Goal: Transaction & Acquisition: Purchase product/service

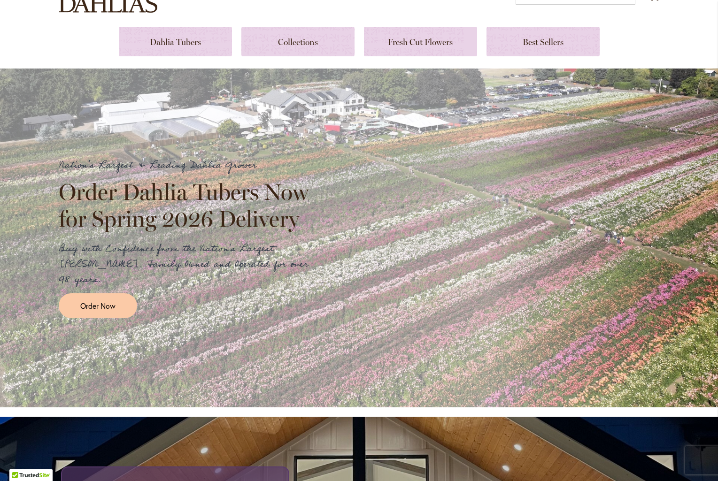
scroll to position [90, 0]
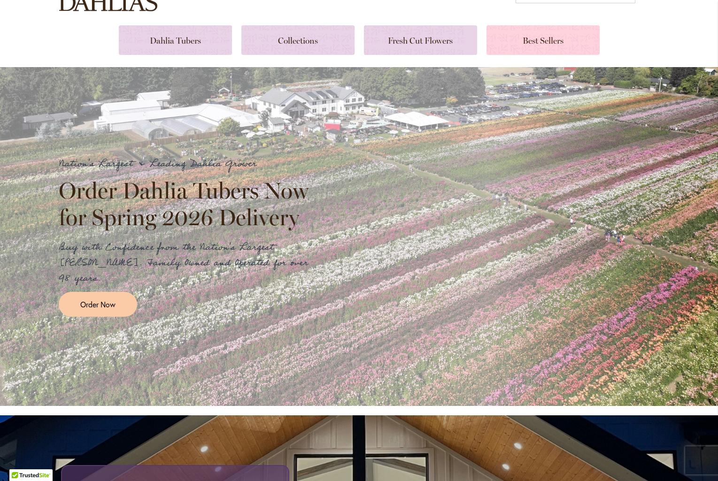
click at [548, 43] on link at bounding box center [542, 40] width 113 height 30
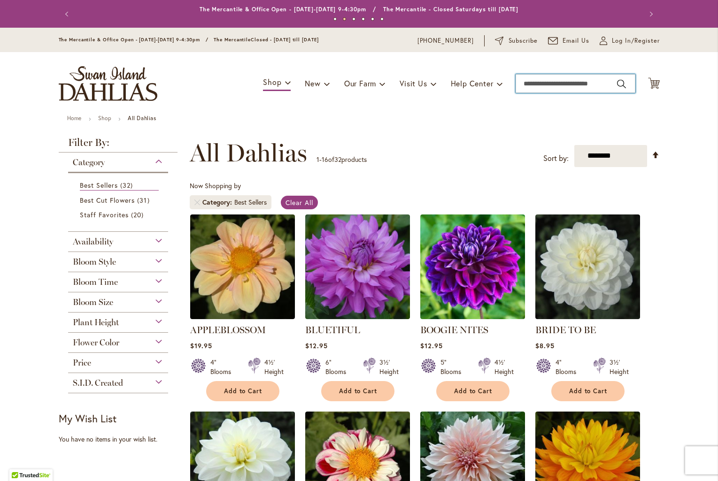
click at [558, 84] on input "Search" at bounding box center [575, 83] width 120 height 19
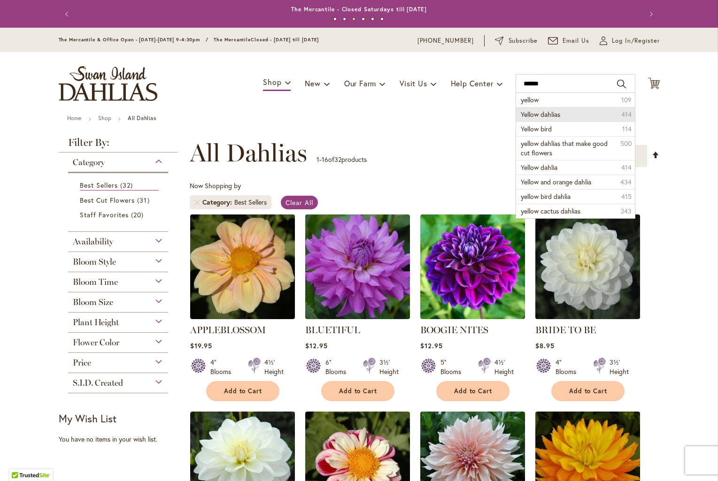
click at [558, 110] on span "Yellow dahlias" at bounding box center [539, 114] width 39 height 9
type input "**********"
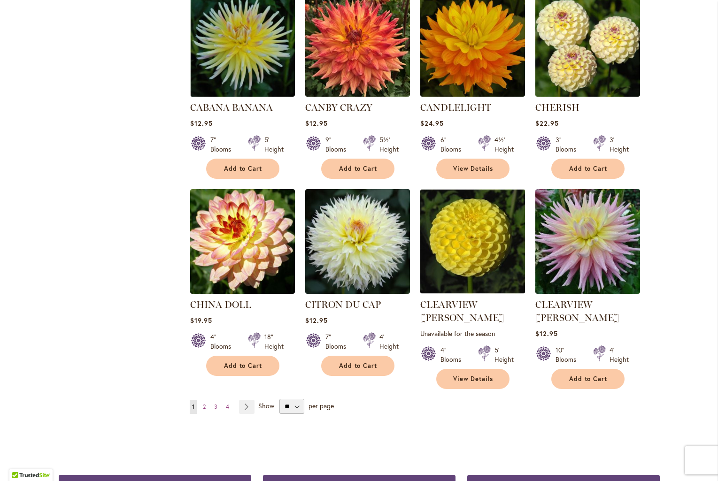
scroll to position [622, 0]
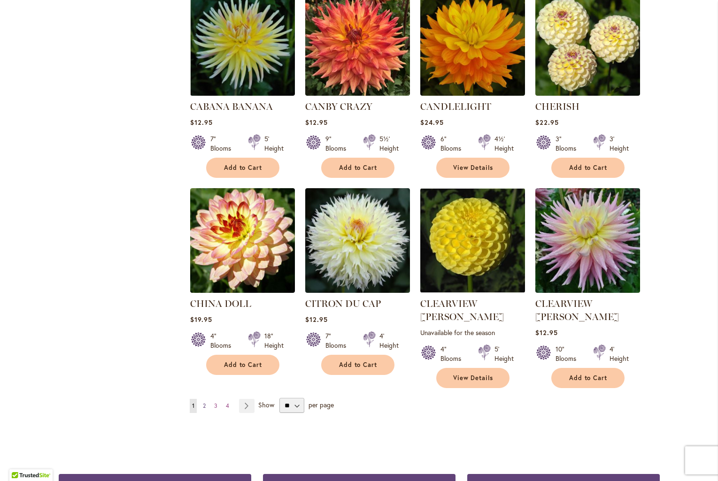
click at [204, 402] on span "2" at bounding box center [204, 405] width 3 height 7
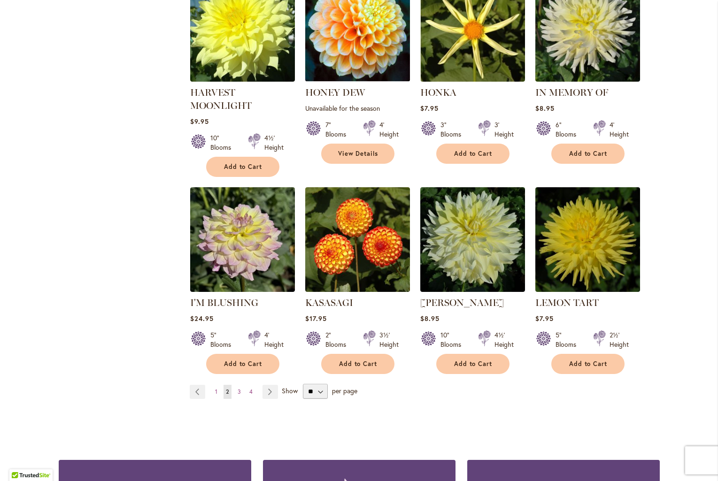
scroll to position [637, 0]
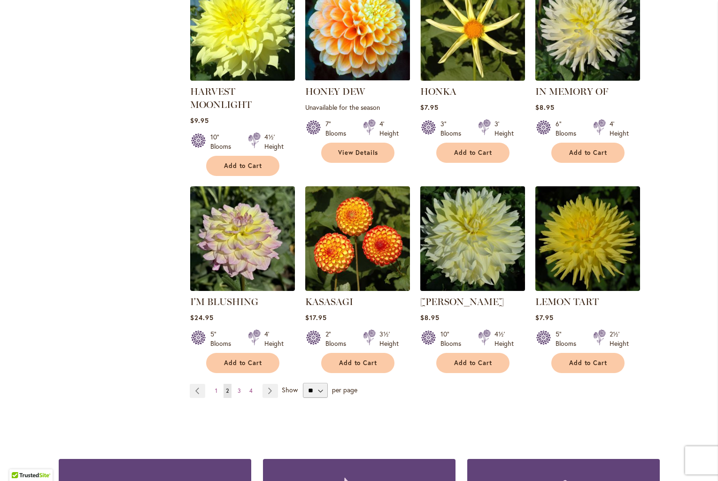
click at [471, 230] on img at bounding box center [472, 239] width 110 height 110
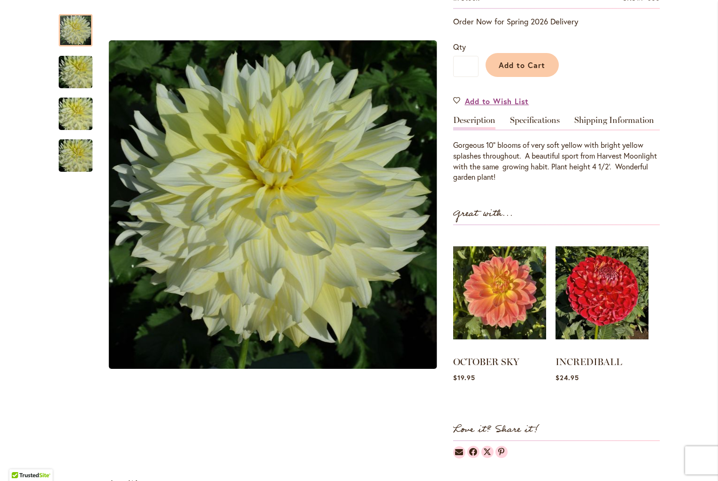
scroll to position [196, 0]
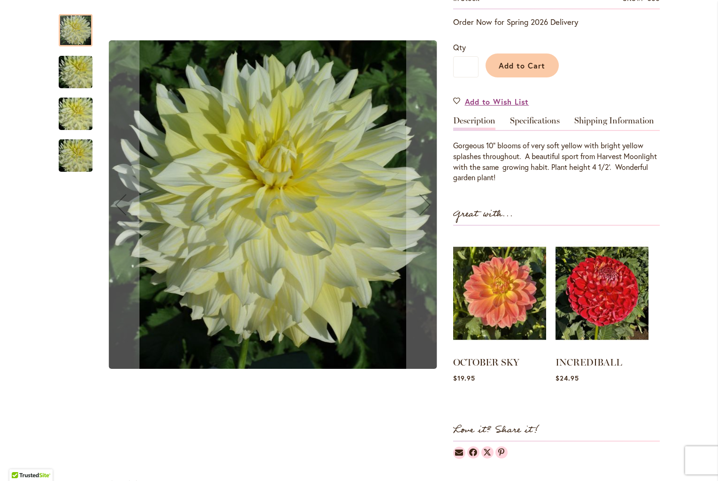
click at [75, 75] on img "La Luna" at bounding box center [76, 72] width 68 height 45
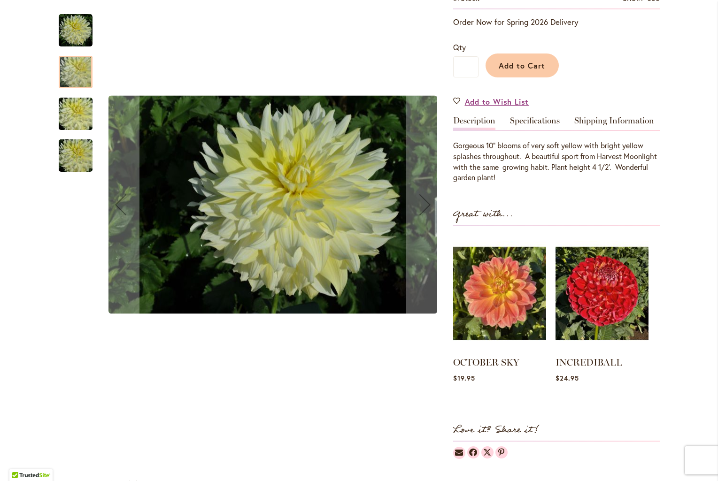
click at [74, 107] on img "La Luna" at bounding box center [76, 114] width 68 height 45
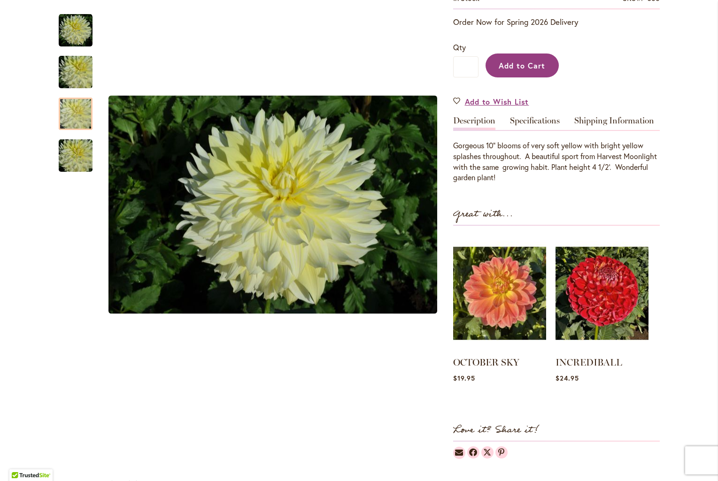
click at [522, 62] on span "Add to Cart" at bounding box center [521, 66] width 46 height 10
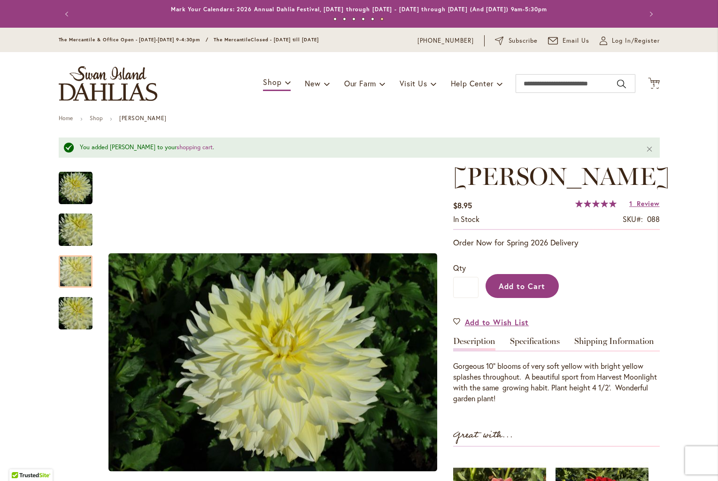
scroll to position [0, 0]
click at [546, 84] on input "Search" at bounding box center [575, 83] width 120 height 19
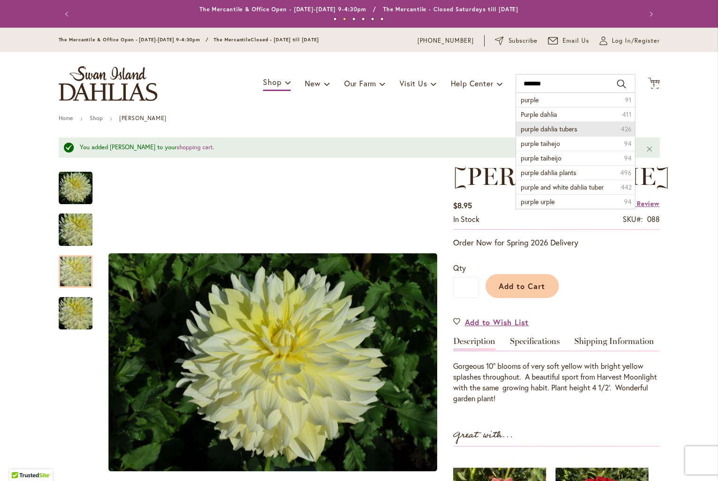
click at [551, 129] on span "purple dahlia tubers" at bounding box center [548, 128] width 56 height 9
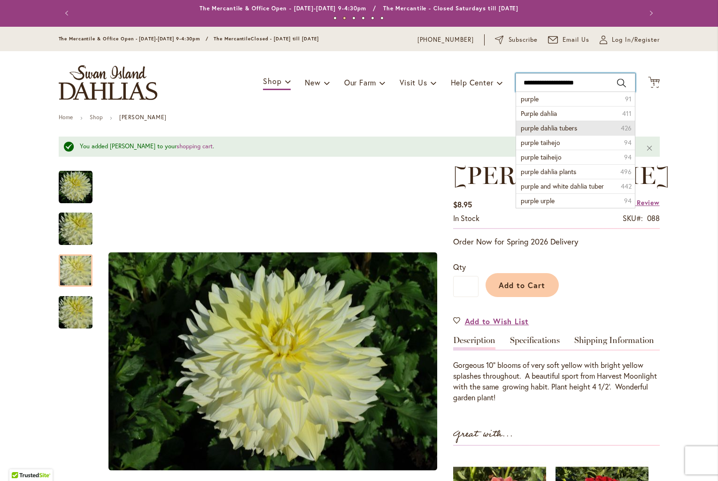
type input "**********"
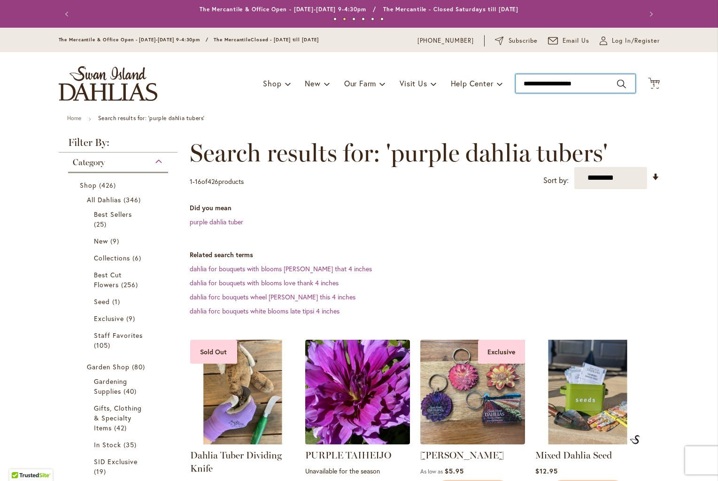
click at [597, 84] on input "**********" at bounding box center [575, 83] width 120 height 19
drag, startPoint x: 551, startPoint y: 84, endPoint x: 522, endPoint y: 84, distance: 28.6
click at [522, 84] on input "**********" at bounding box center [575, 83] width 120 height 19
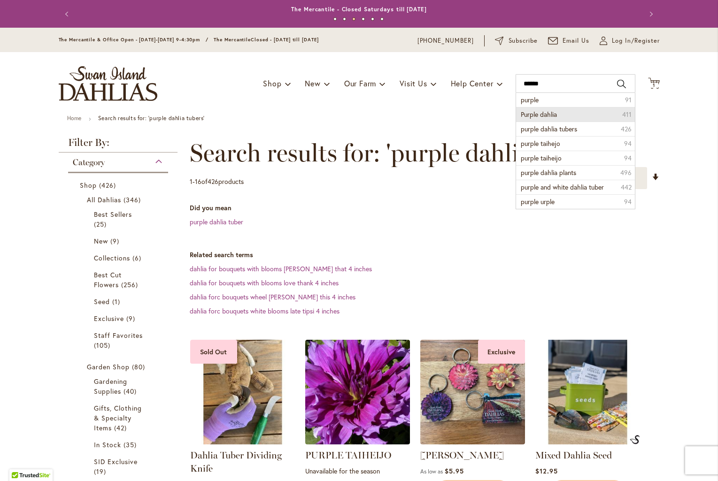
click at [545, 110] on span "Purple dahlia" at bounding box center [538, 114] width 36 height 9
type input "**********"
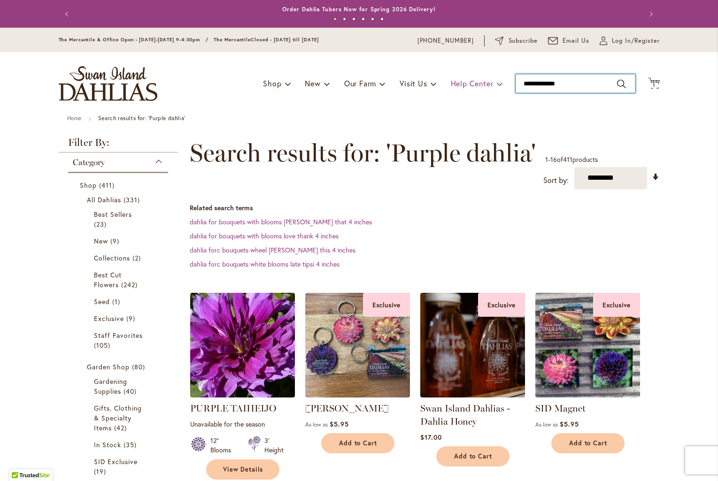
drag, startPoint x: 509, startPoint y: 80, endPoint x: 490, endPoint y: 80, distance: 18.8
click at [490, 80] on div "Toggle Nav Shop Dahlia Tubers Collections Fresh Cut Dahlias Gardening Supplies …" at bounding box center [358, 83] width 619 height 63
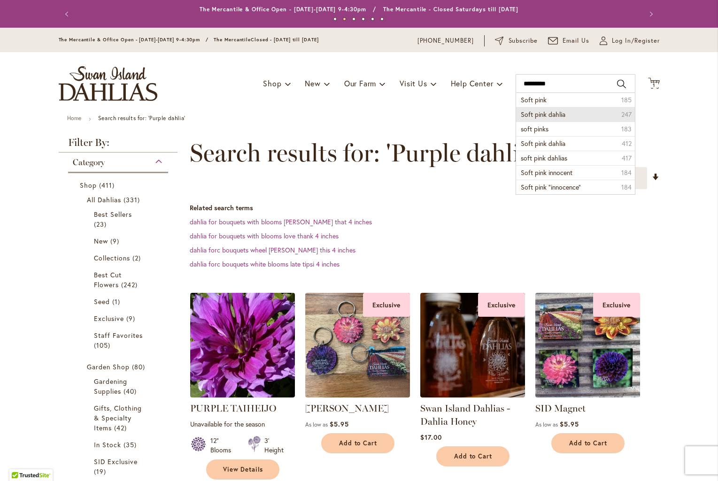
click at [551, 110] on span "Soft pink dahlia" at bounding box center [542, 114] width 45 height 9
type input "**********"
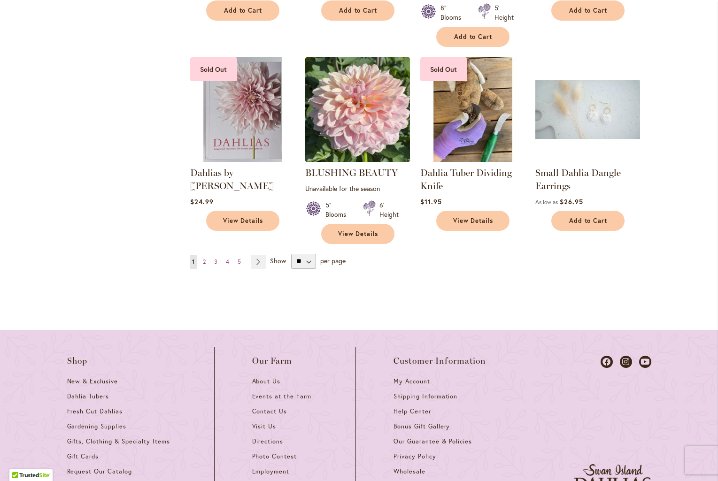
scroll to position [841, 0]
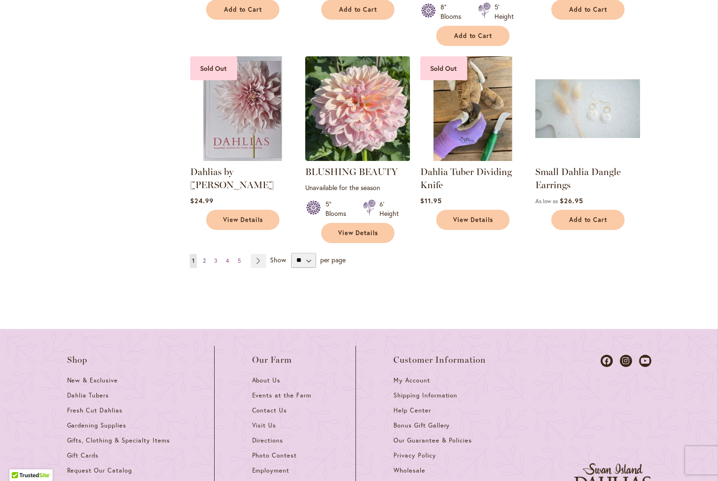
click at [202, 257] on link "Page 2" at bounding box center [204, 261] width 8 height 14
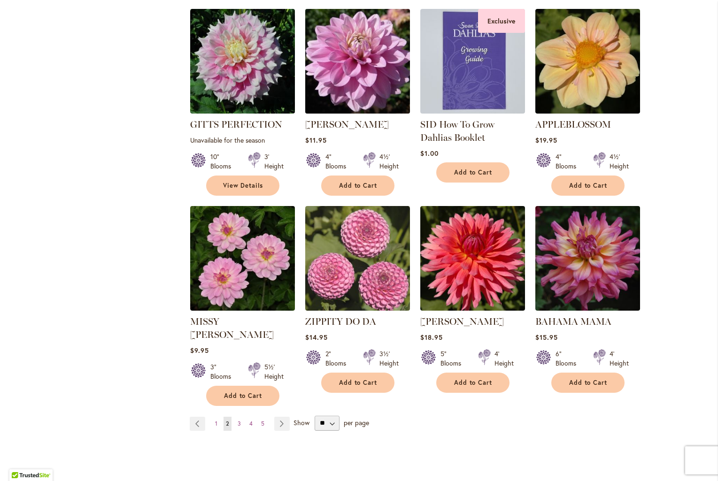
scroll to position [692, 0]
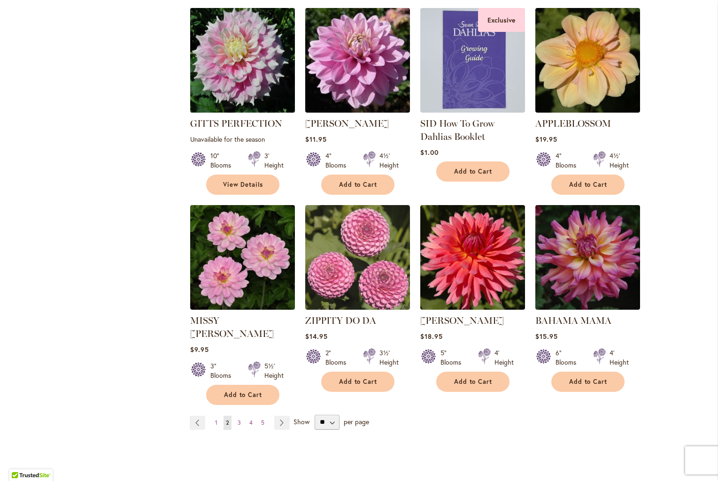
click at [238, 31] on img at bounding box center [242, 60] width 110 height 110
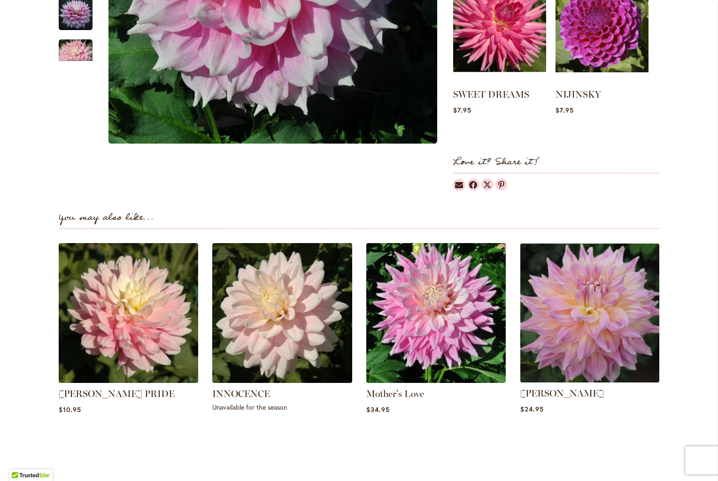
scroll to position [470, 0]
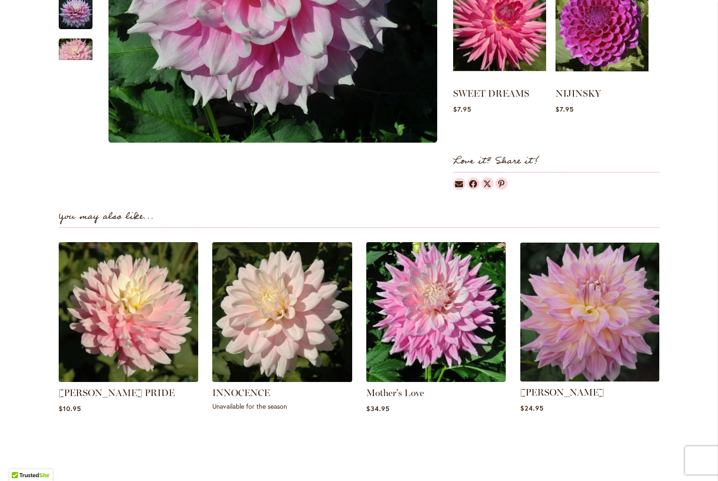
click at [589, 321] on img at bounding box center [589, 311] width 145 height 145
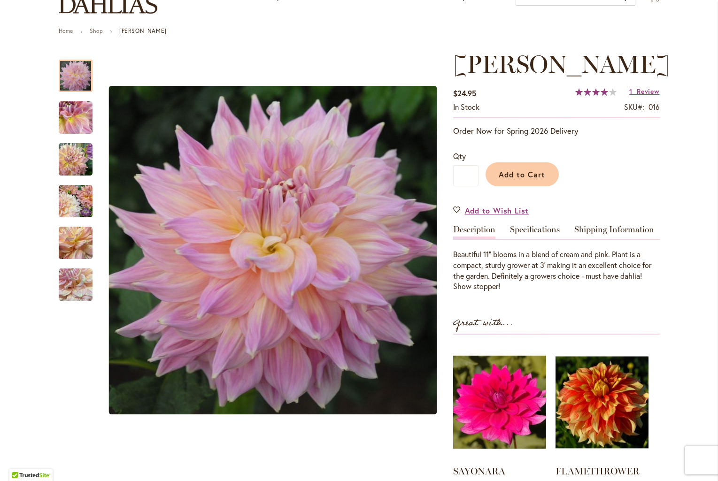
scroll to position [84, 0]
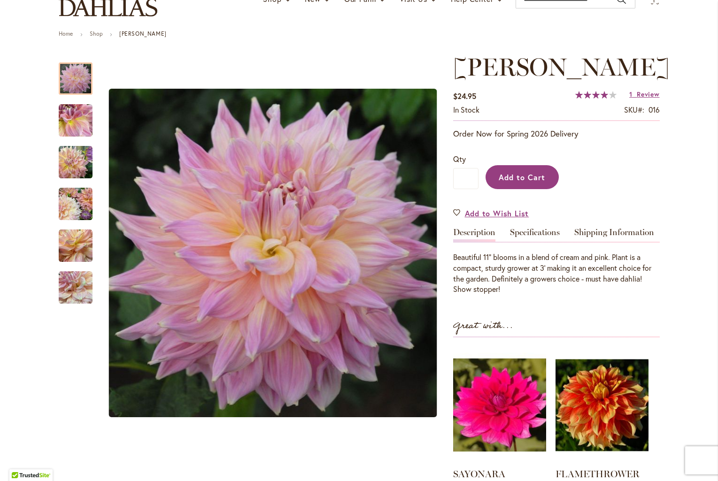
click at [530, 182] on span "Add to Cart" at bounding box center [521, 177] width 46 height 10
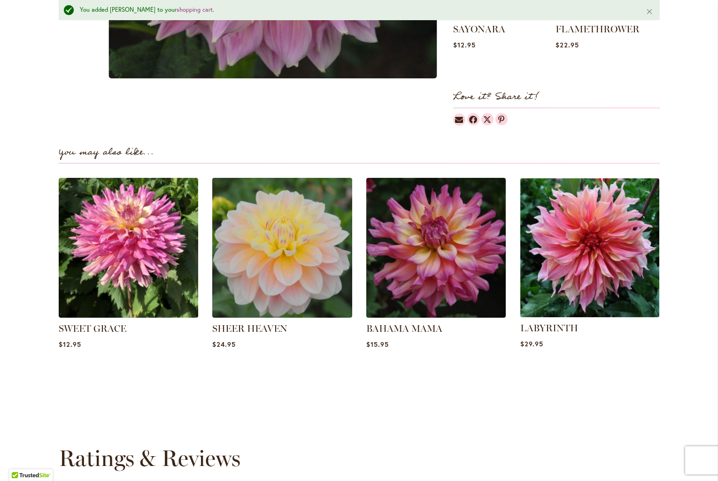
scroll to position [555, 0]
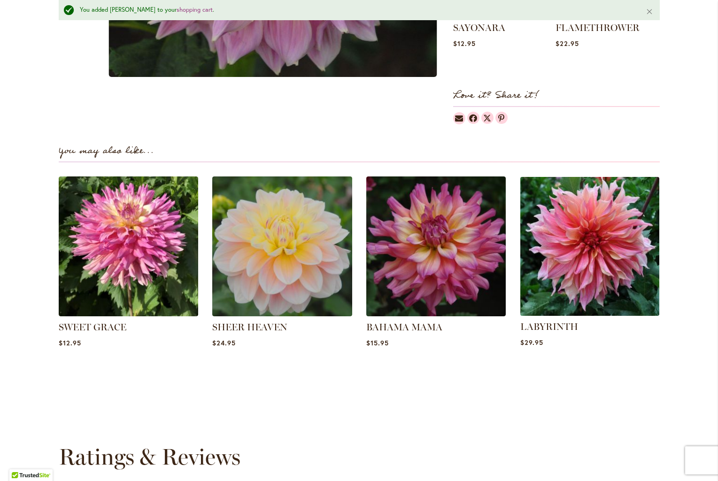
click at [589, 264] on img at bounding box center [589, 246] width 145 height 145
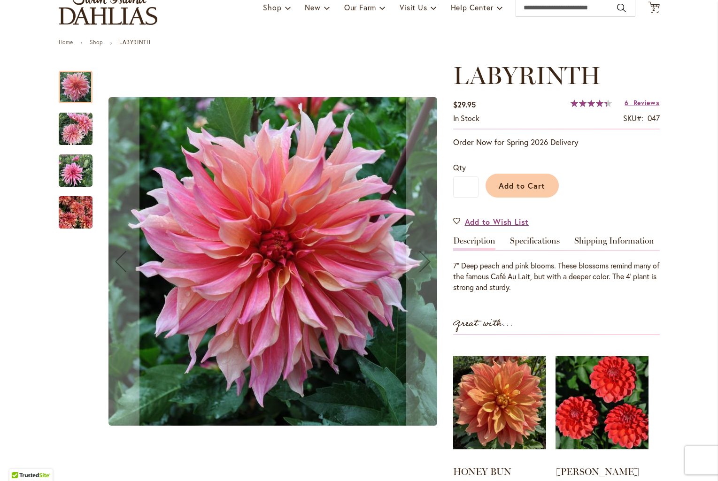
scroll to position [76, 0]
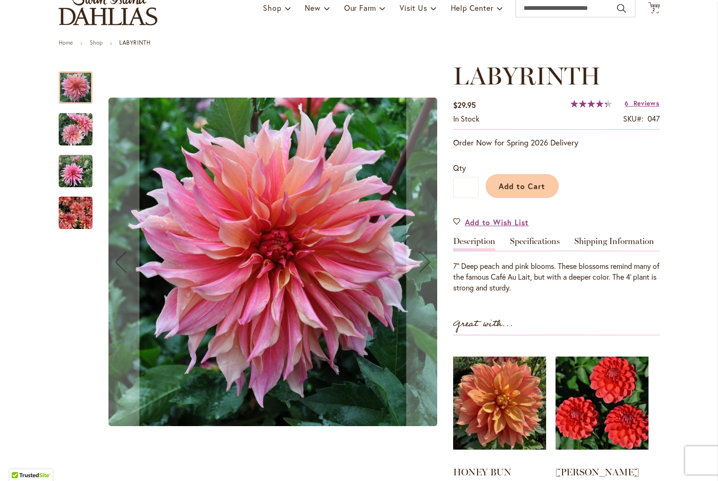
click at [80, 91] on div at bounding box center [76, 87] width 34 height 32
click at [80, 129] on img "Labyrinth" at bounding box center [76, 130] width 34 height 34
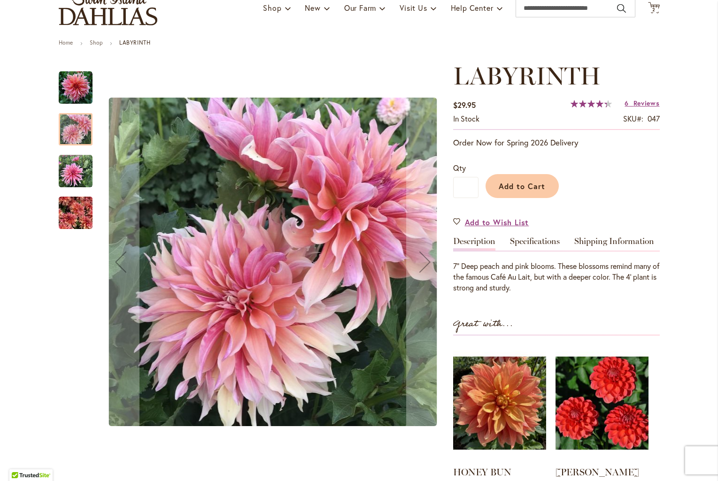
click at [83, 164] on img "Labyrinth" at bounding box center [76, 171] width 34 height 34
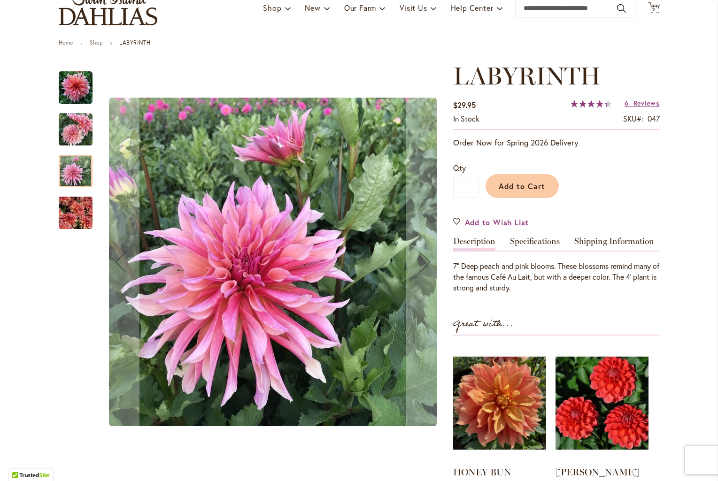
click at [81, 200] on img "Labyrinth" at bounding box center [76, 213] width 34 height 45
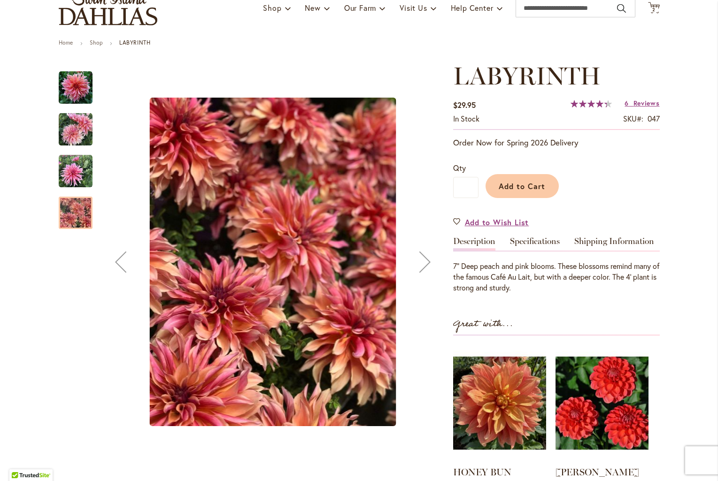
click at [83, 77] on img "Labyrinth" at bounding box center [76, 88] width 34 height 34
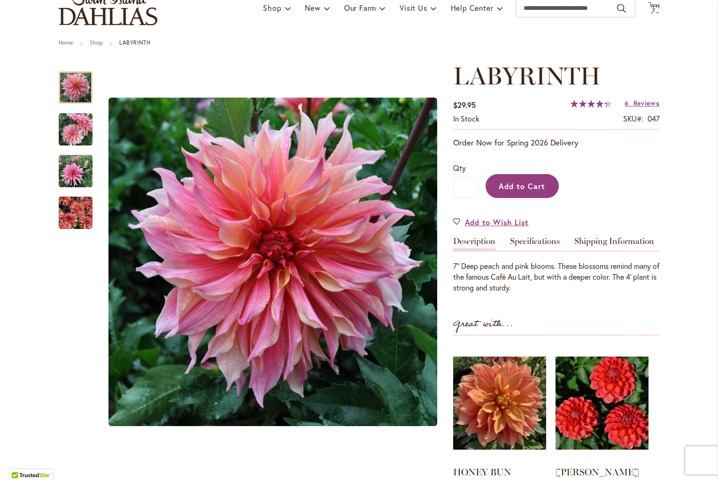
click at [512, 183] on span "Add to Cart" at bounding box center [521, 186] width 46 height 10
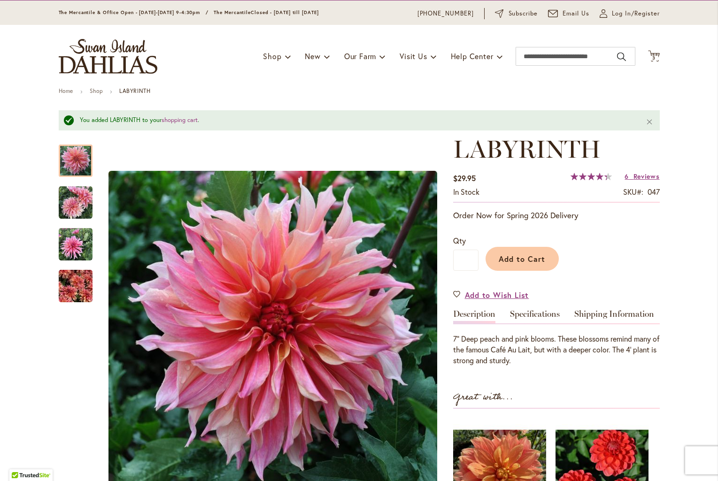
scroll to position [28, 0]
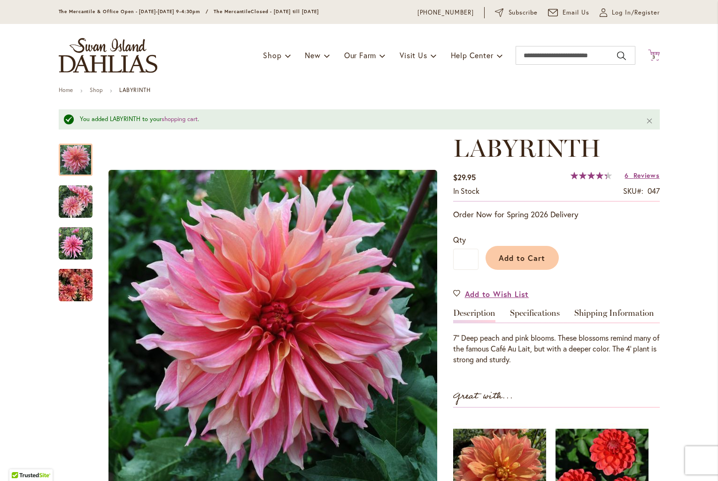
click at [654, 54] on span "3" at bounding box center [653, 57] width 3 height 6
